Goal: Find specific page/section: Find specific page/section

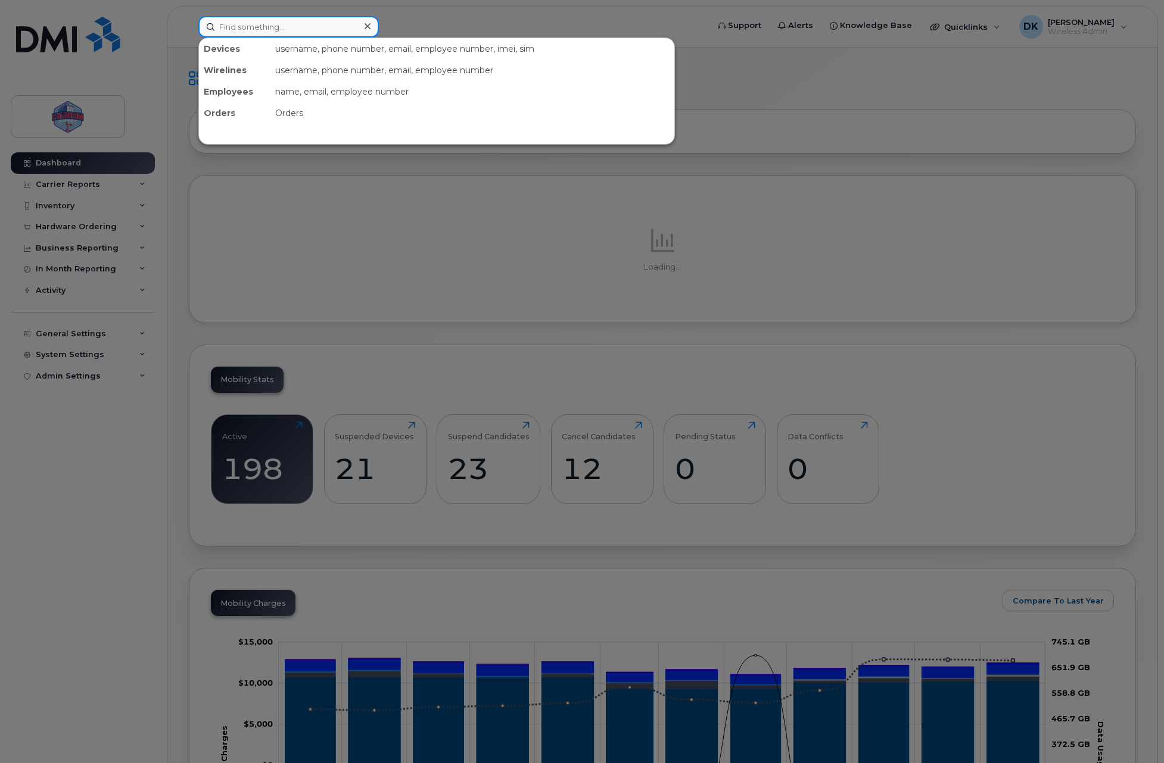
click at [314, 29] on input at bounding box center [288, 26] width 180 height 21
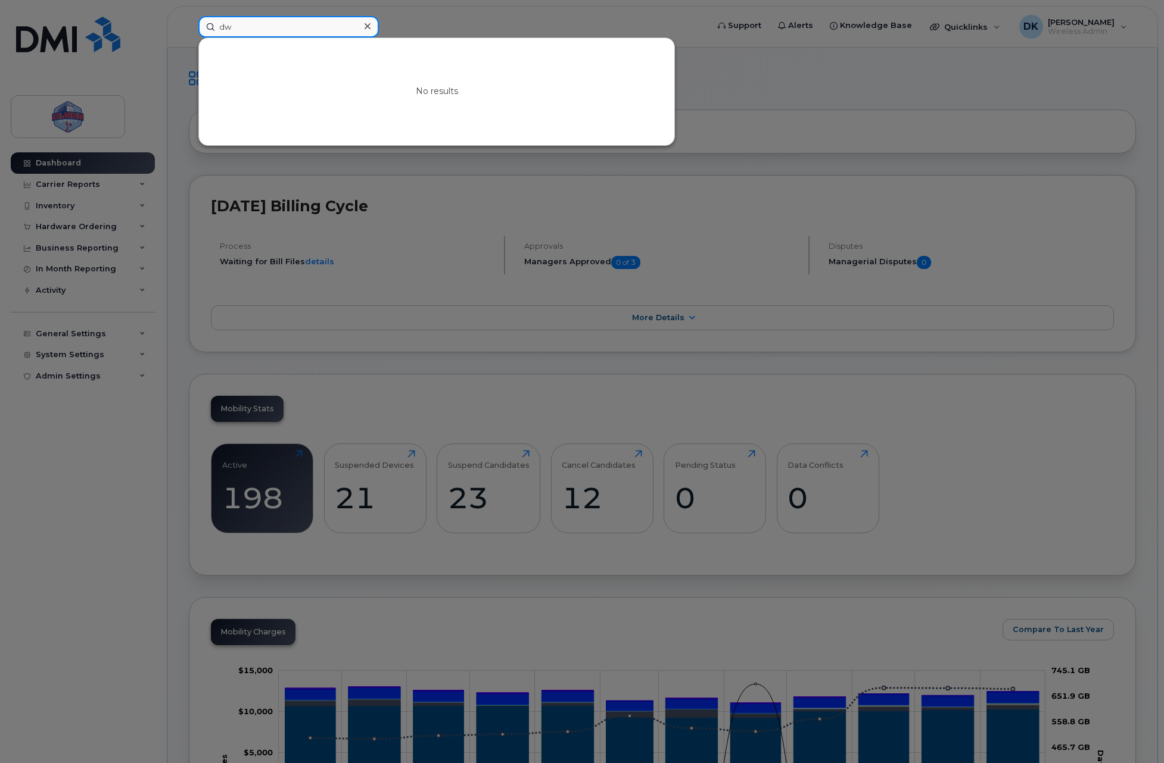
type input "d"
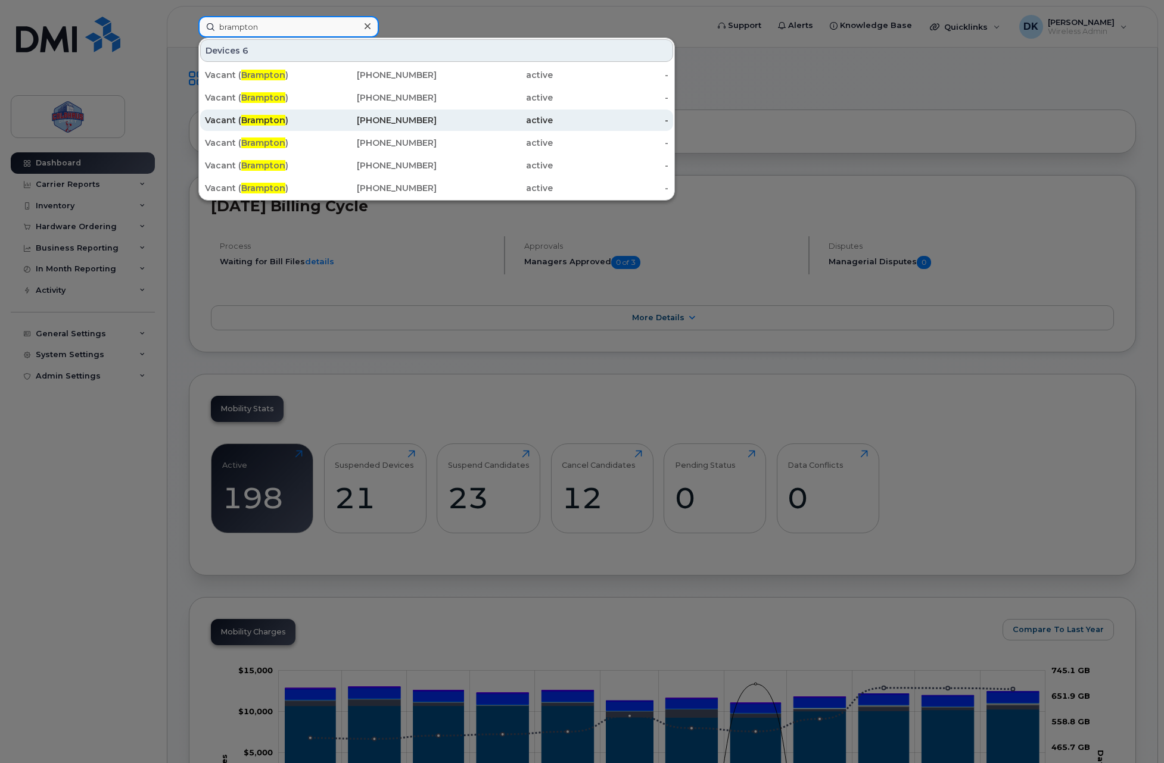
type input "brampton"
click at [384, 128] on div "[PHONE_NUMBER]" at bounding box center [379, 120] width 116 height 21
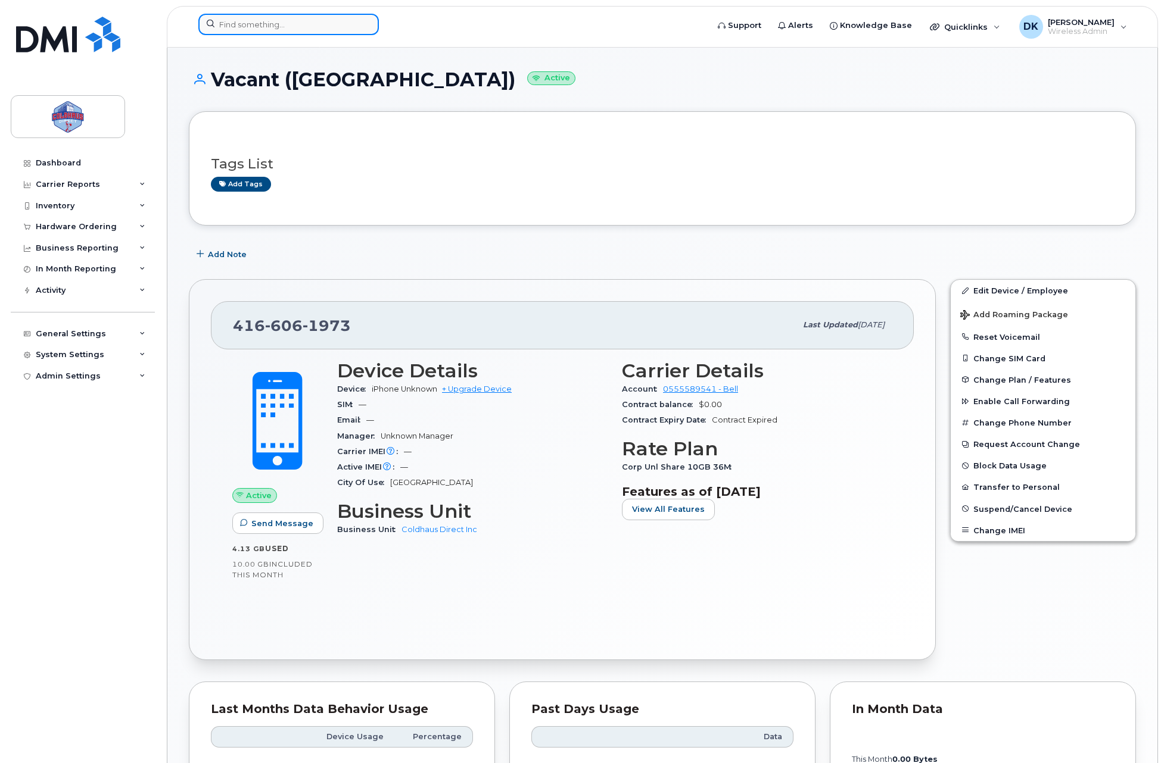
click at [244, 33] on input at bounding box center [288, 24] width 180 height 21
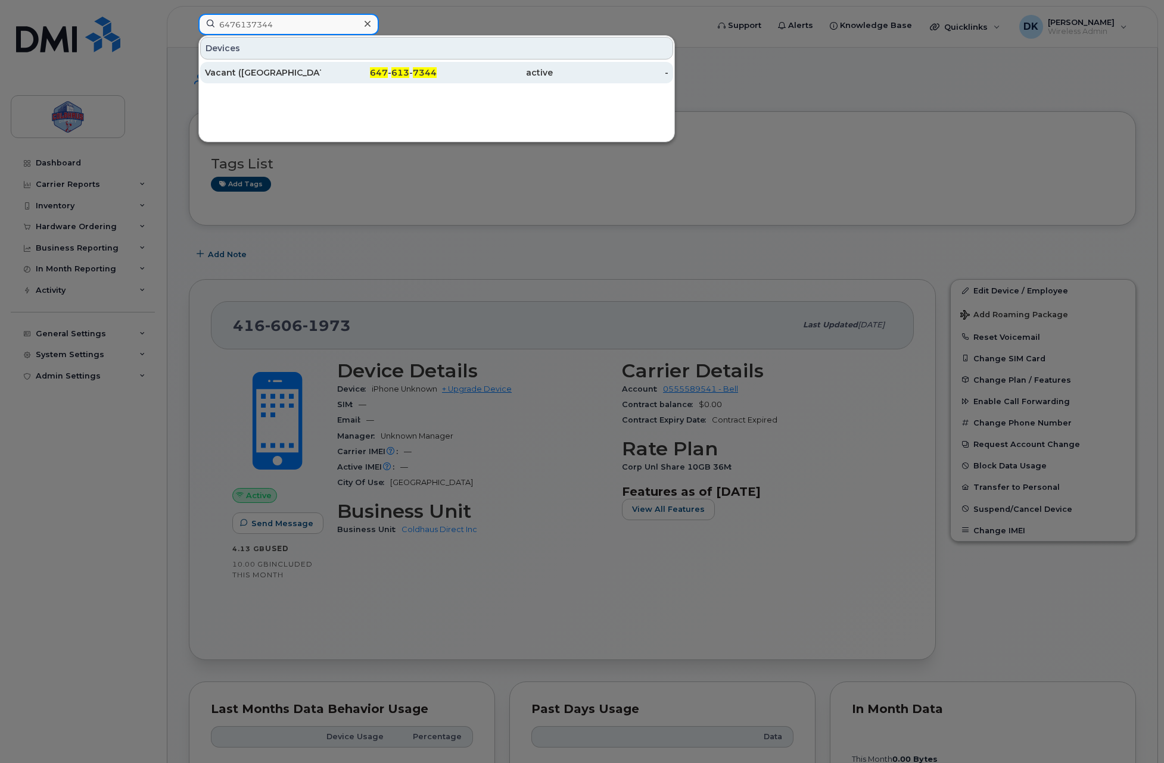
type input "6476137344"
click at [299, 68] on div "Vacant ([GEOGRAPHIC_DATA])" at bounding box center [263, 73] width 116 height 12
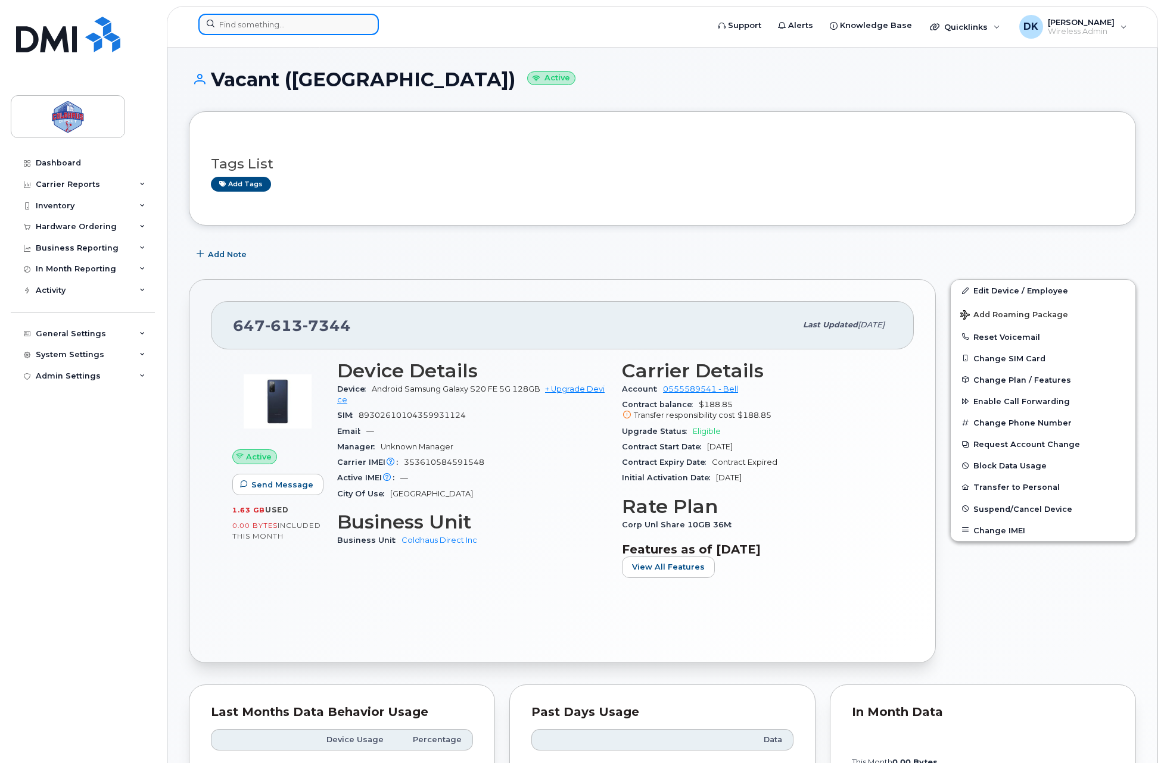
click at [323, 31] on input at bounding box center [288, 24] width 180 height 21
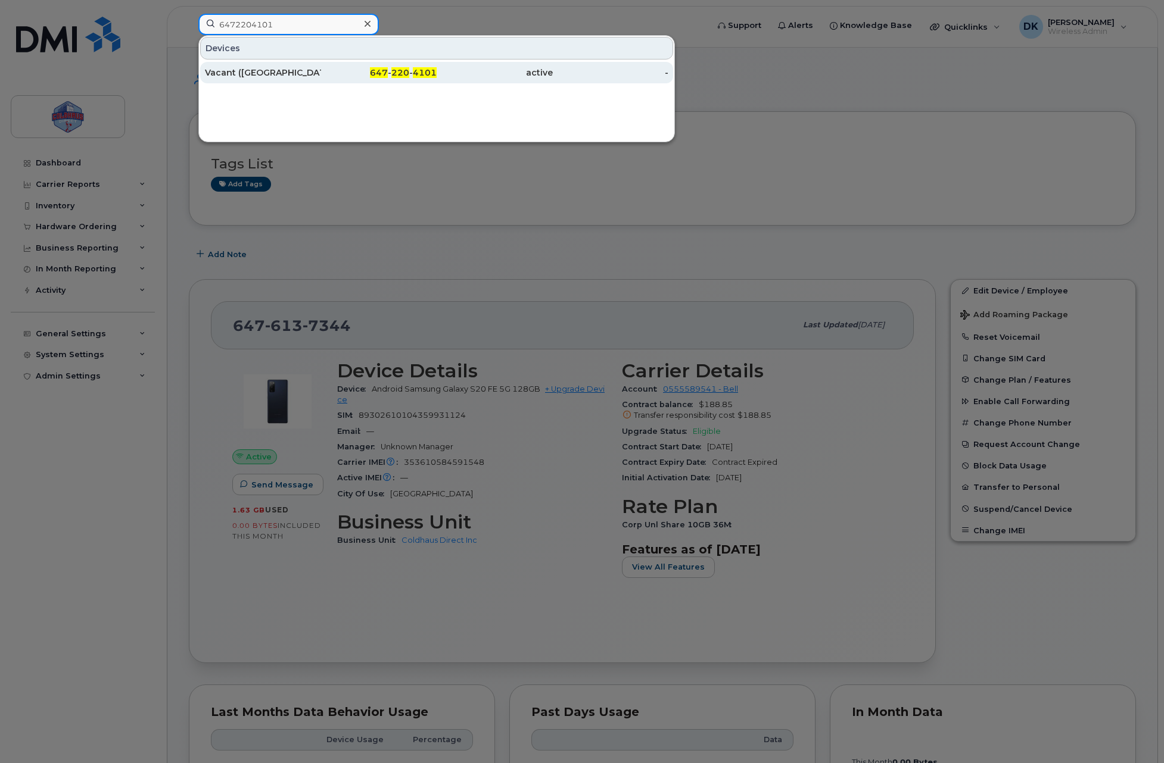
type input "6472204101"
click at [319, 68] on div "Vacant ([GEOGRAPHIC_DATA])" at bounding box center [263, 73] width 116 height 12
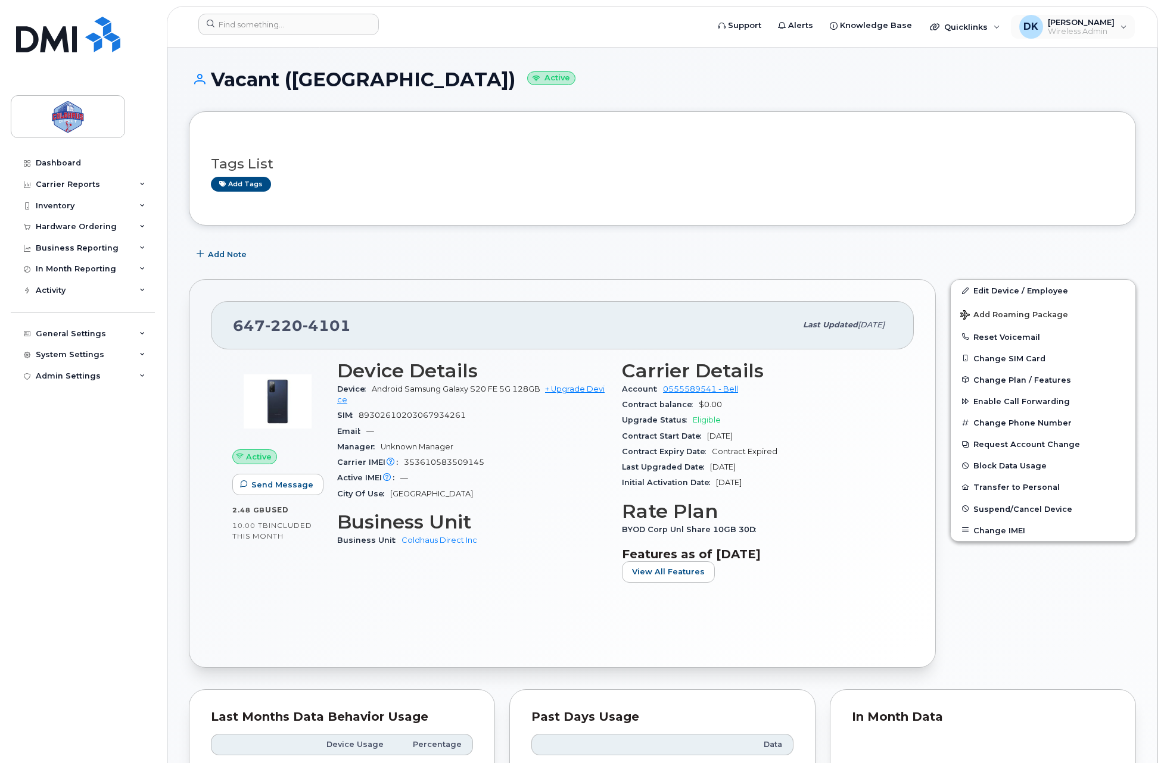
drag, startPoint x: 1078, startPoint y: 23, endPoint x: 1077, endPoint y: 51, distance: 28.0
click at [1078, 23] on span "[PERSON_NAME]" at bounding box center [1081, 22] width 67 height 10
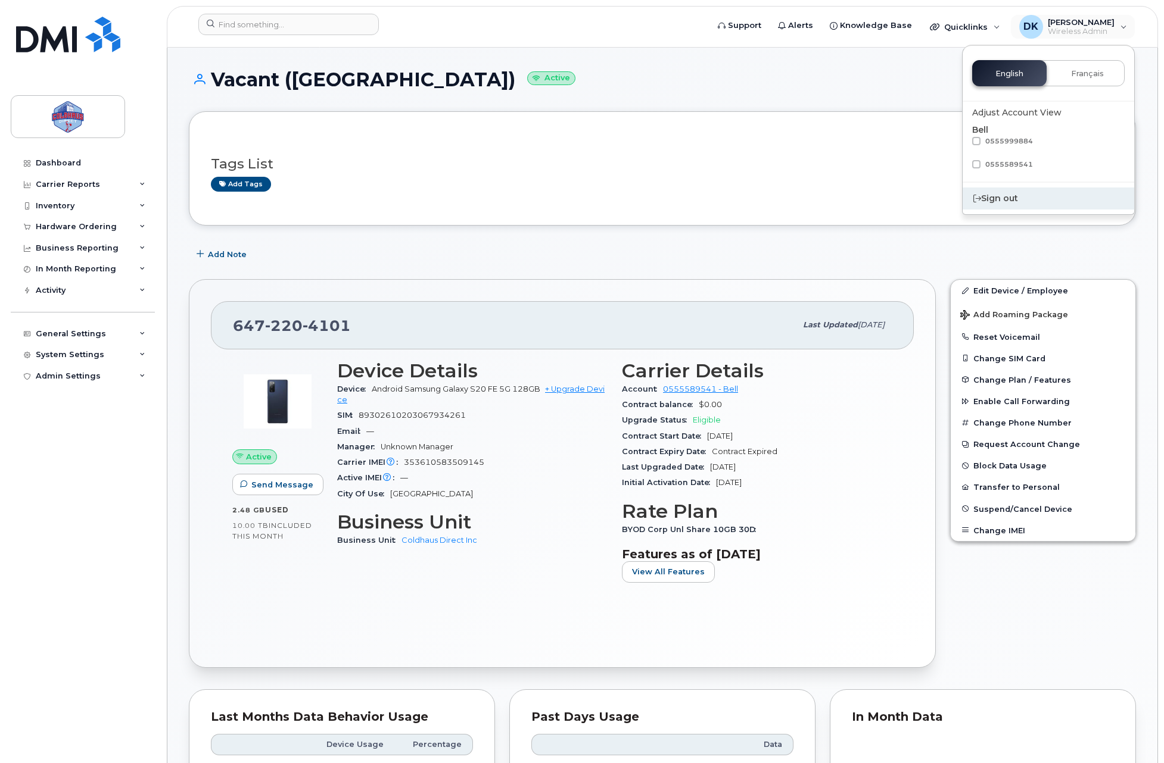
click at [1010, 194] on div "Sign out" at bounding box center [1048, 199] width 172 height 22
